Goal: Transaction & Acquisition: Purchase product/service

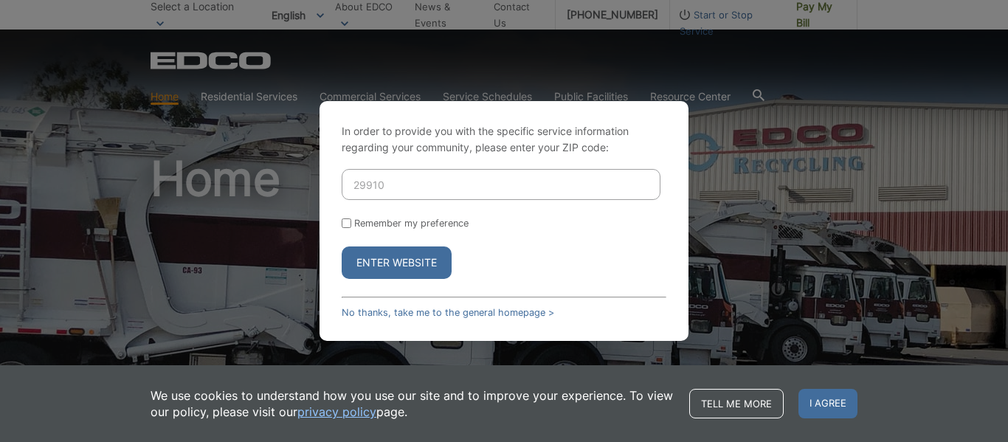
type input "29910"
drag, startPoint x: 348, startPoint y: 224, endPoint x: 369, endPoint y: 238, distance: 25.6
click at [347, 223] on input "Remember my preference" at bounding box center [347, 223] width 10 height 10
checkbox input "true"
click at [406, 262] on button "Enter Website" at bounding box center [397, 263] width 110 height 32
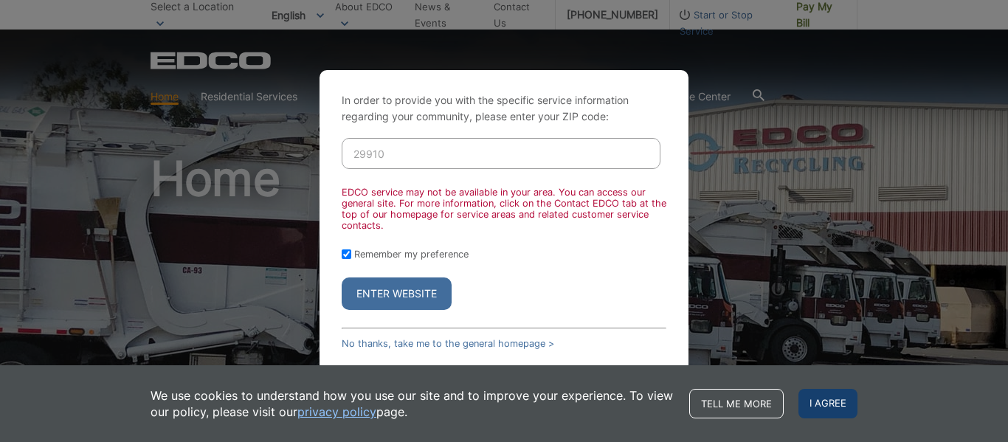
click at [819, 397] on span "I agree" at bounding box center [828, 404] width 59 height 30
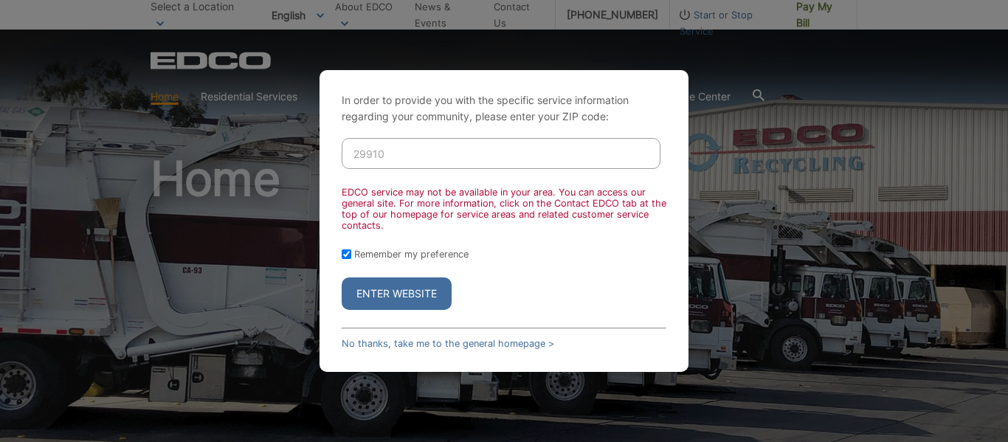
click at [597, 304] on div "Enter Website" at bounding box center [504, 294] width 325 height 32
click at [416, 340] on link "No thanks, take me to the general homepage >" at bounding box center [448, 343] width 213 height 11
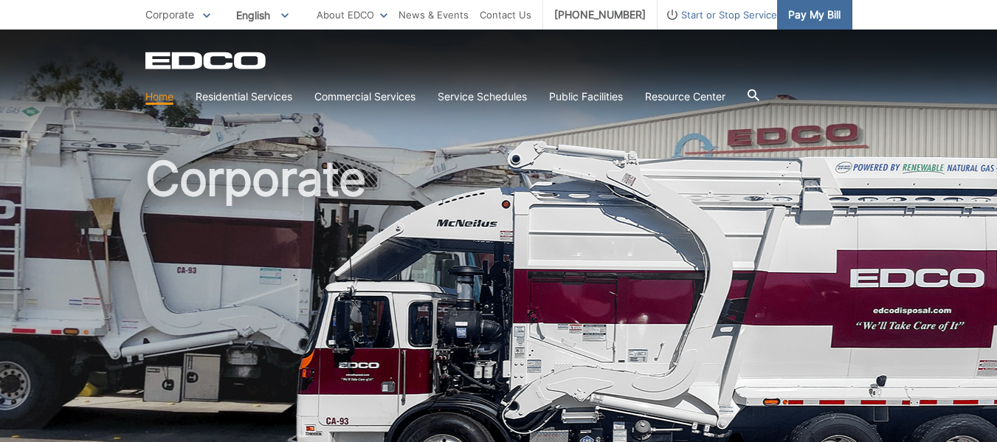
click at [807, 16] on span "Pay My Bill" at bounding box center [814, 15] width 52 height 16
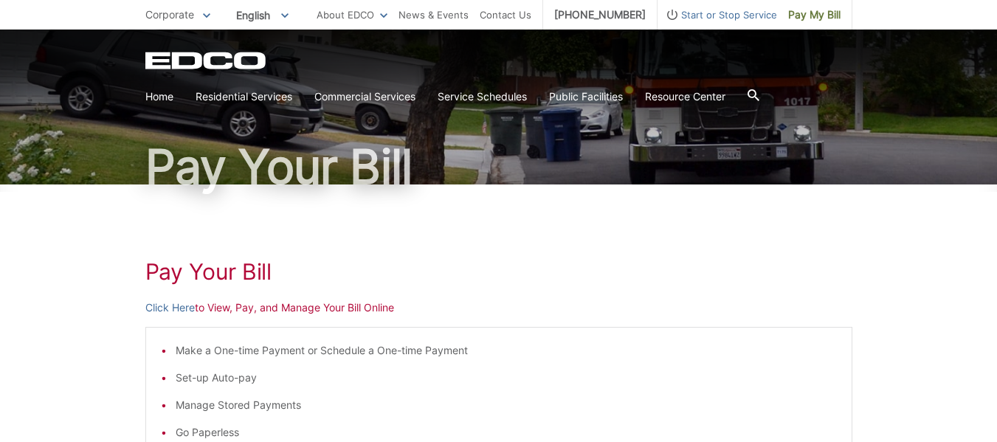
scroll to position [148, 0]
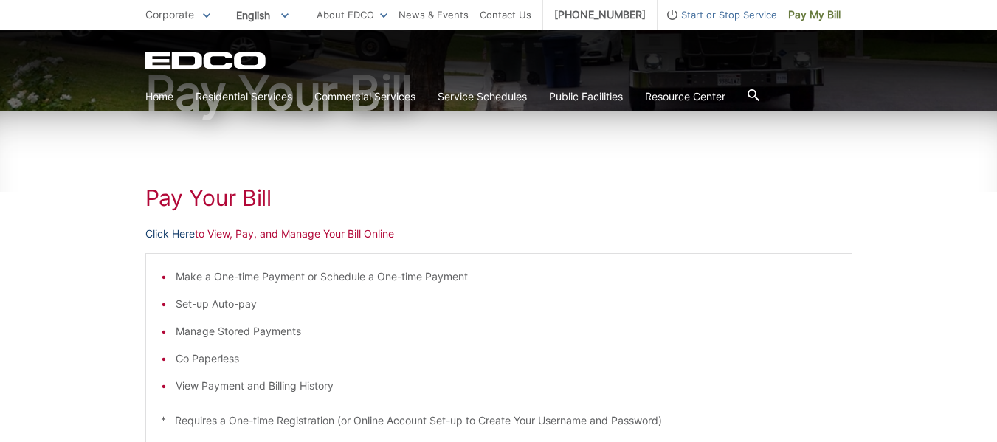
click at [176, 235] on link "Click Here" at bounding box center [169, 234] width 49 height 16
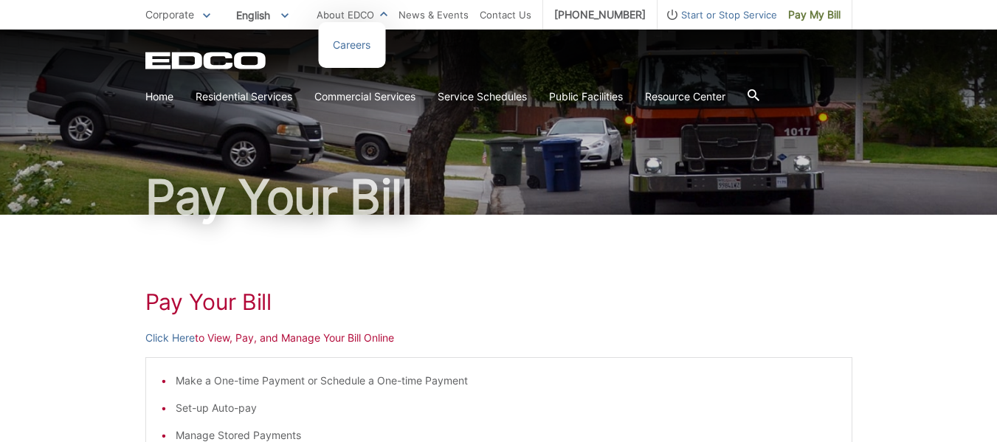
scroll to position [0, 0]
